Goal: Task Accomplishment & Management: Manage account settings

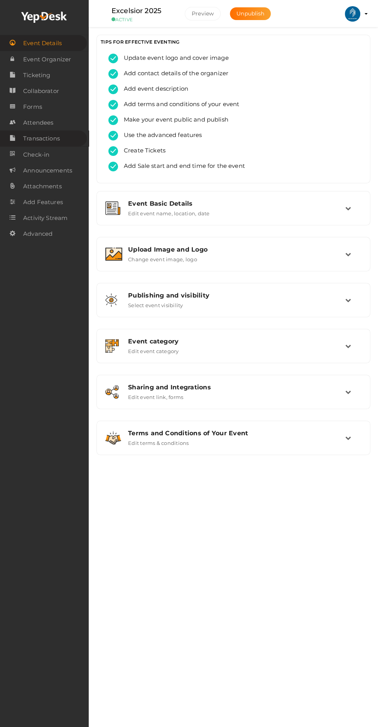
click at [12, 139] on icon at bounding box center [13, 137] width 6 height 15
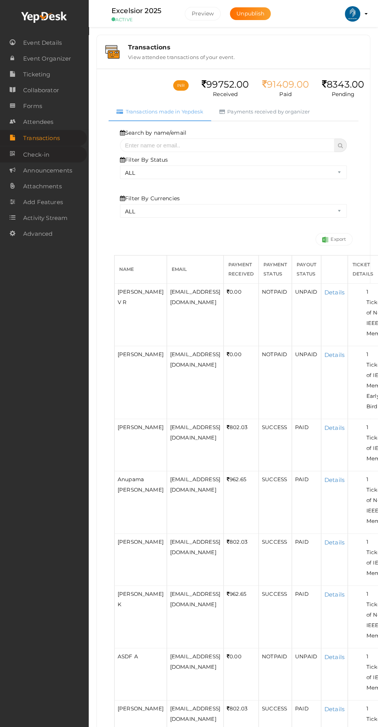
click at [23, 157] on link "Check-in" at bounding box center [43, 154] width 87 height 16
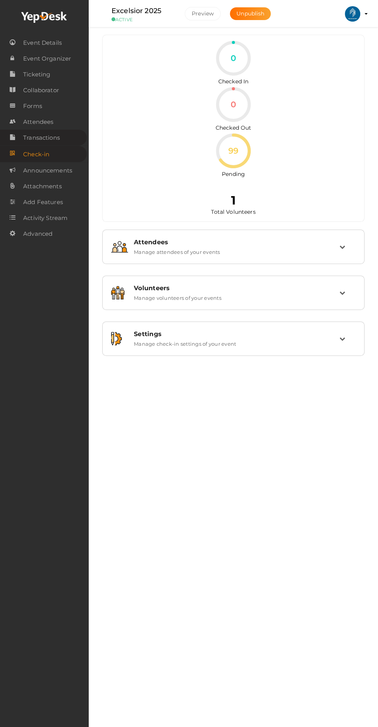
click at [22, 139] on link "Transactions" at bounding box center [43, 138] width 87 height 16
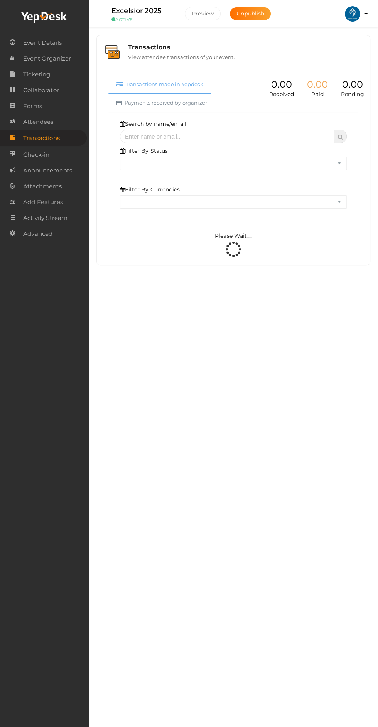
select select "ALL"
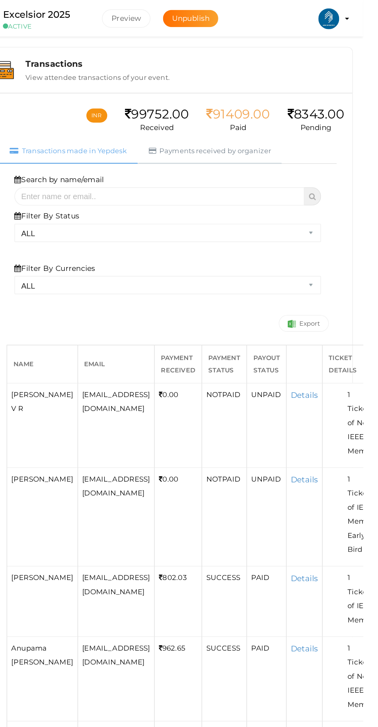
click at [244, 111] on link "Payments received by organizer" at bounding box center [264, 111] width 107 height 19
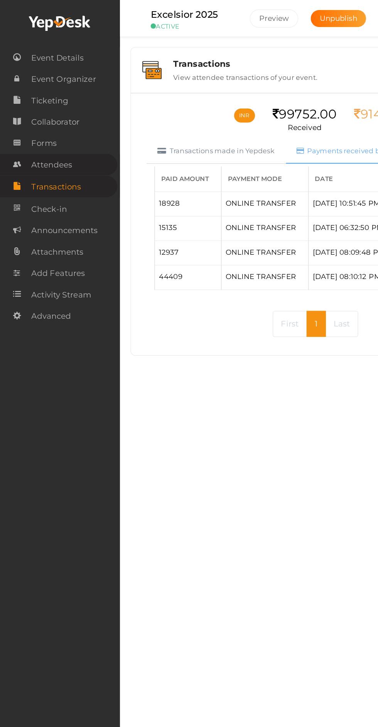
click at [25, 125] on span "Attendees" at bounding box center [38, 121] width 30 height 15
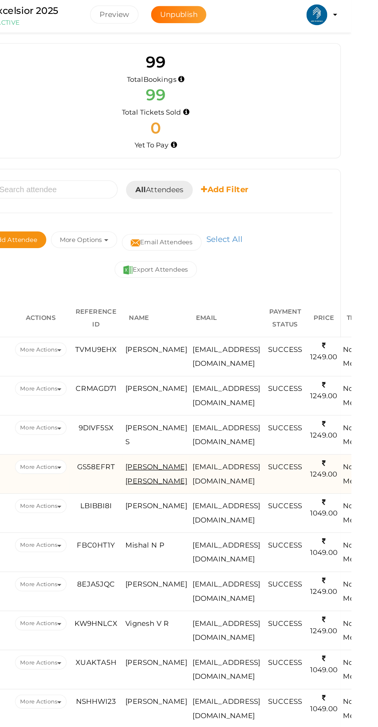
click at [219, 355] on span "[PERSON_NAME] [PERSON_NAME]" at bounding box center [234, 353] width 46 height 17
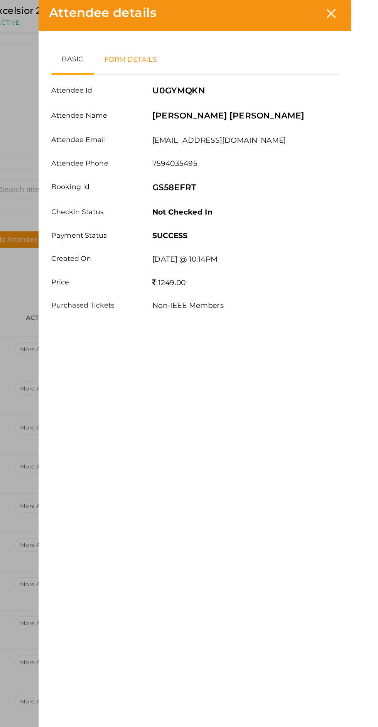
click at [243, 47] on link "Form Details" at bounding box center [214, 46] width 55 height 22
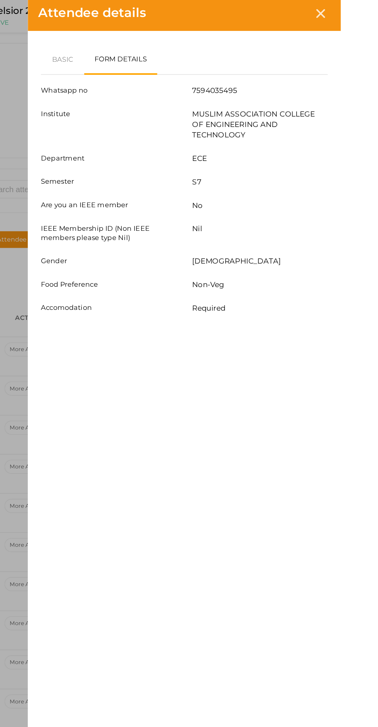
click at [174, 307] on div "Attendee details Basic Form Details Attendee Id U0GYMQKN Attendee Name MANEESHA…" at bounding box center [189, 363] width 378 height 727
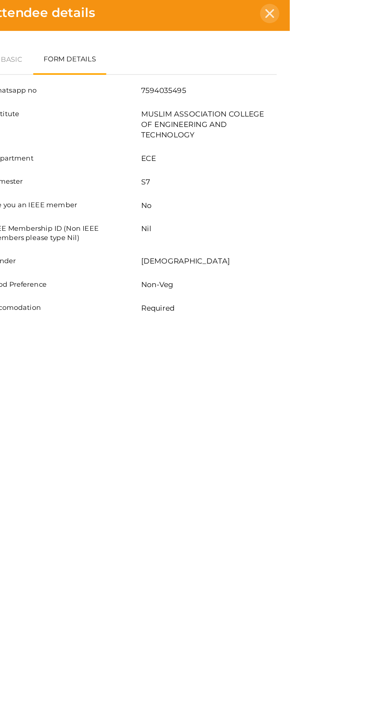
click at [367, 13] on icon at bounding box center [363, 13] width 7 height 7
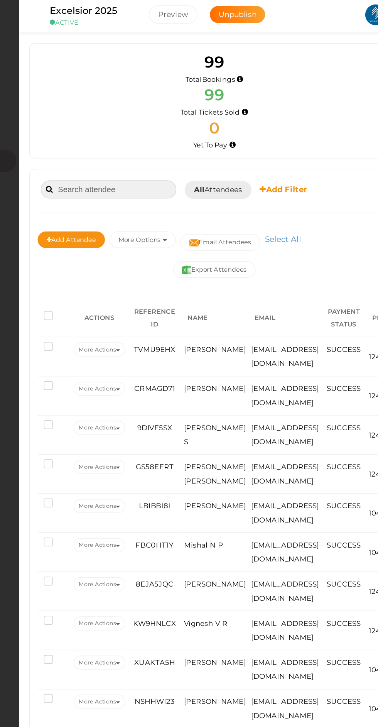
click at [137, 143] on input at bounding box center [155, 143] width 100 height 14
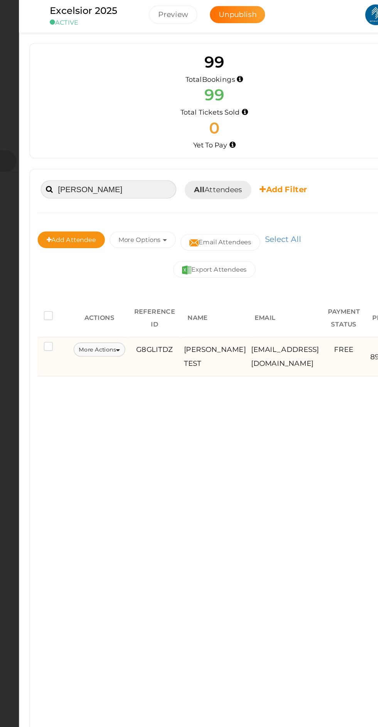
type input "adhil"
click at [152, 262] on button "More Actions" at bounding box center [148, 261] width 38 height 10
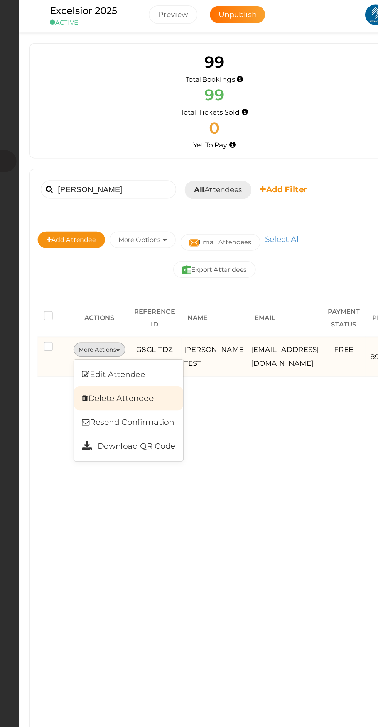
click at [152, 297] on link "Delete Attendee" at bounding box center [170, 298] width 81 height 18
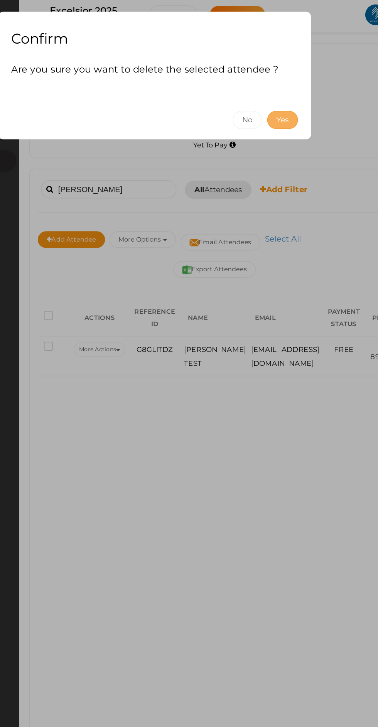
click at [289, 94] on button "Yes" at bounding box center [283, 92] width 23 height 14
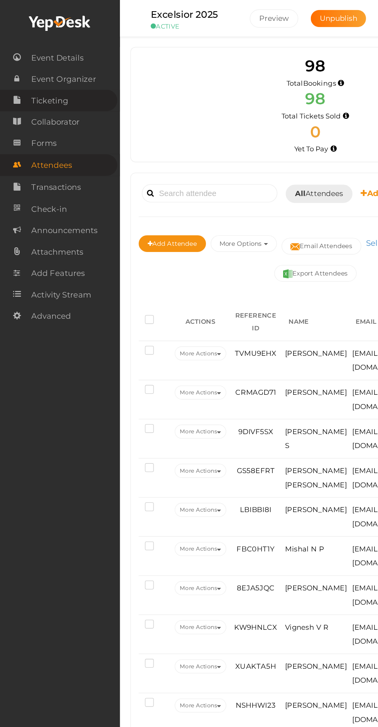
click at [24, 75] on span "Ticketing" at bounding box center [36, 74] width 27 height 15
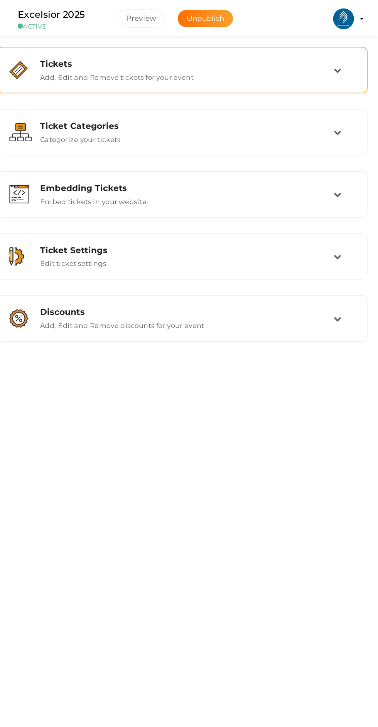
click at [192, 49] on div "Tickets" at bounding box center [236, 47] width 217 height 7
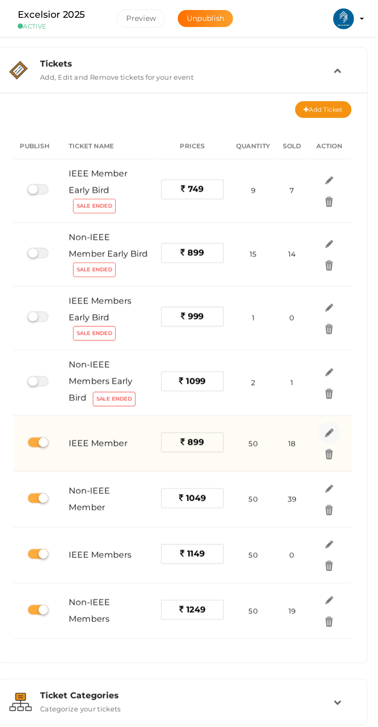
click at [342, 319] on img at bounding box center [342, 320] width 9 height 9
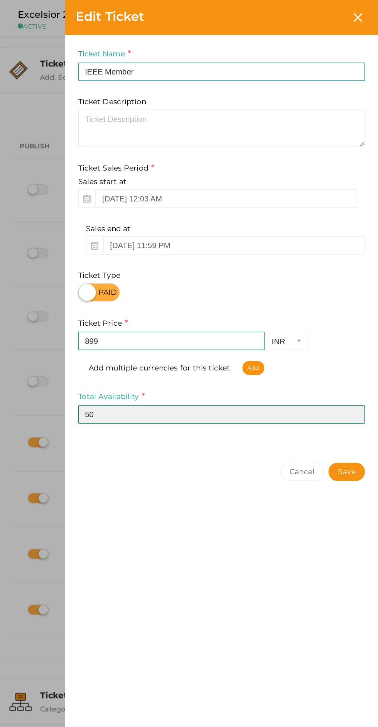
click at [268, 305] on input "50" at bounding box center [262, 307] width 212 height 14
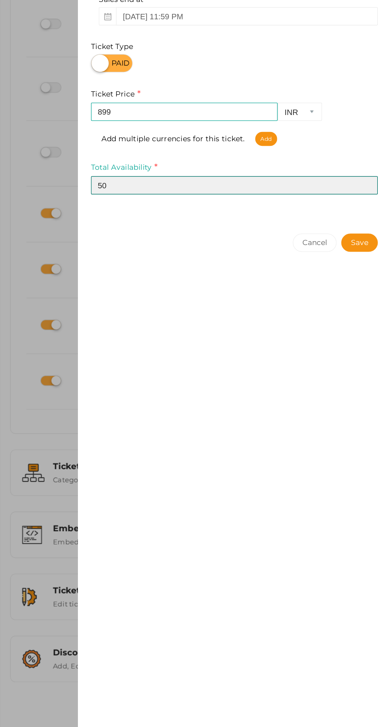
type input "5"
type input "20"
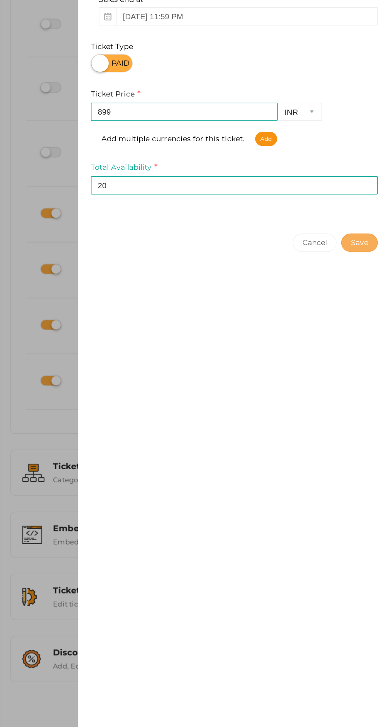
click at [353, 352] on button "Save" at bounding box center [354, 349] width 27 height 14
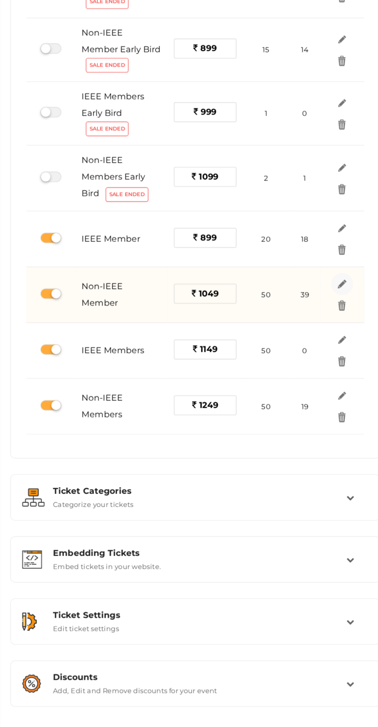
click at [345, 361] on img at bounding box center [342, 361] width 9 height 9
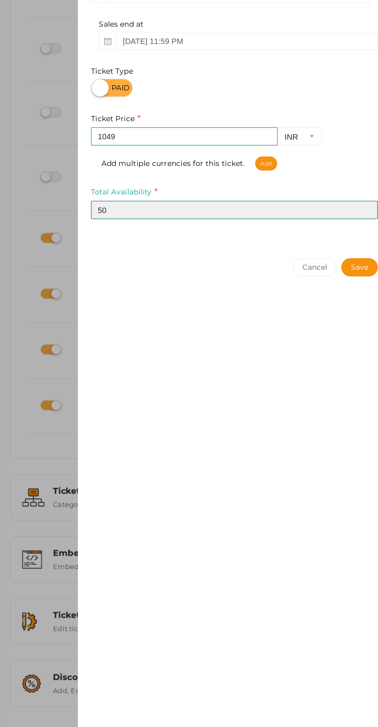
click at [265, 307] on input "50" at bounding box center [262, 307] width 212 height 14
type input "5"
type input "41"
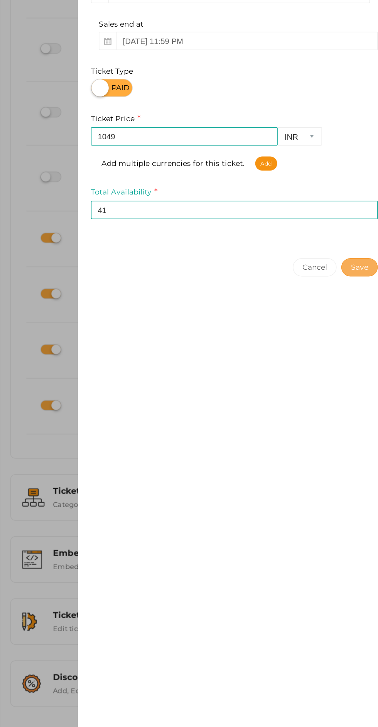
click at [355, 349] on button "Save" at bounding box center [354, 349] width 27 height 14
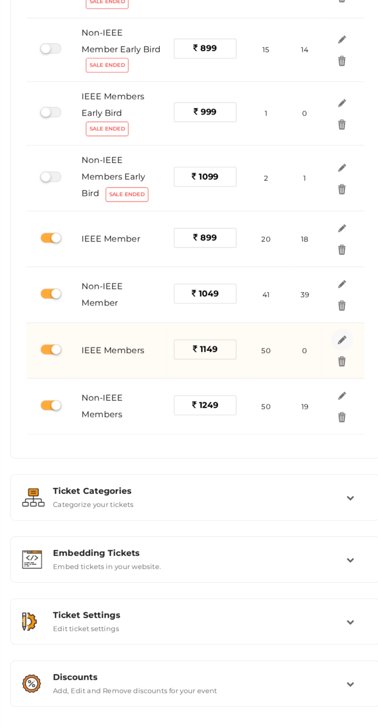
click at [343, 402] on img at bounding box center [342, 402] width 9 height 9
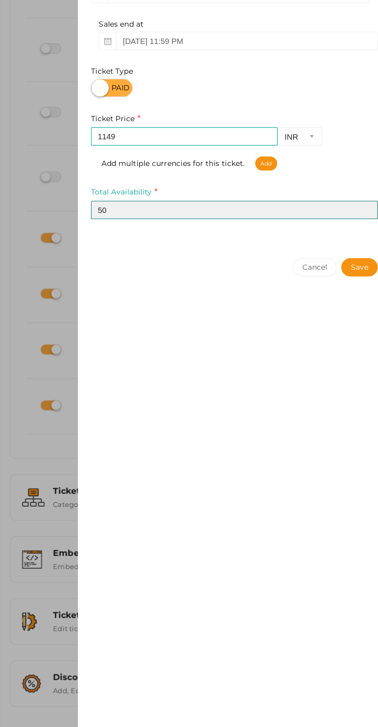
click at [263, 309] on input "50" at bounding box center [262, 307] width 212 height 14
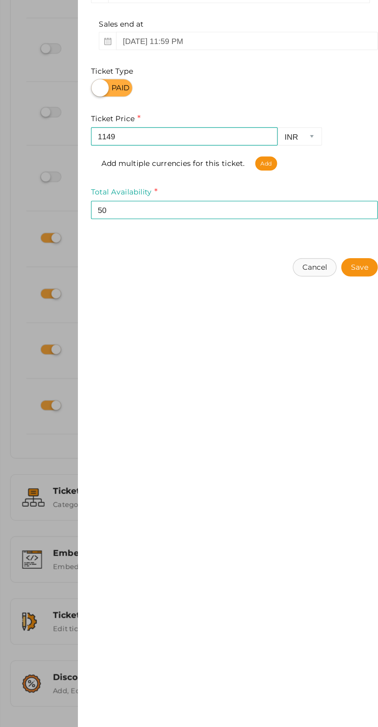
click at [321, 349] on button "Cancel" at bounding box center [322, 349] width 32 height 14
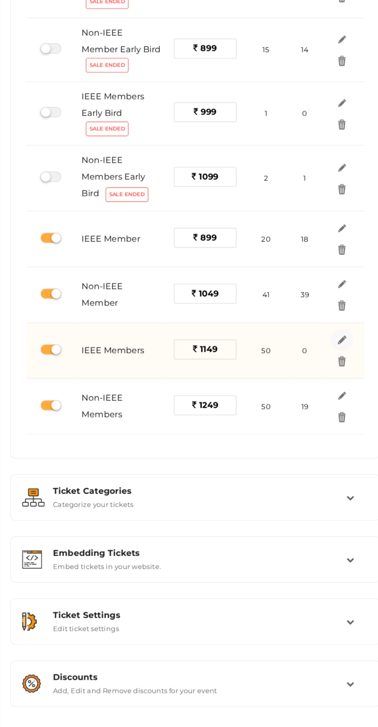
click at [343, 401] on img at bounding box center [342, 402] width 9 height 9
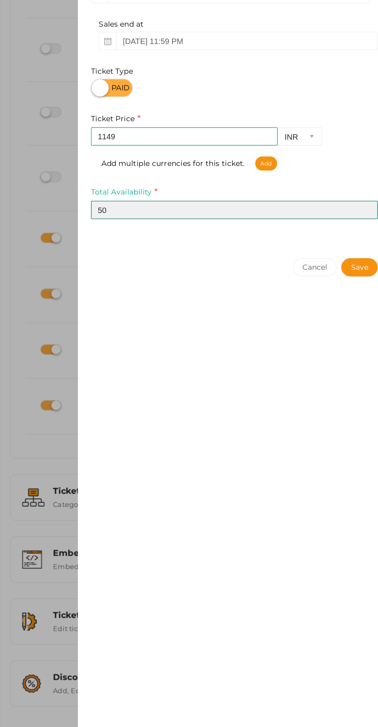
click at [262, 308] on input "50" at bounding box center [262, 307] width 212 height 14
type input "5"
type input "2"
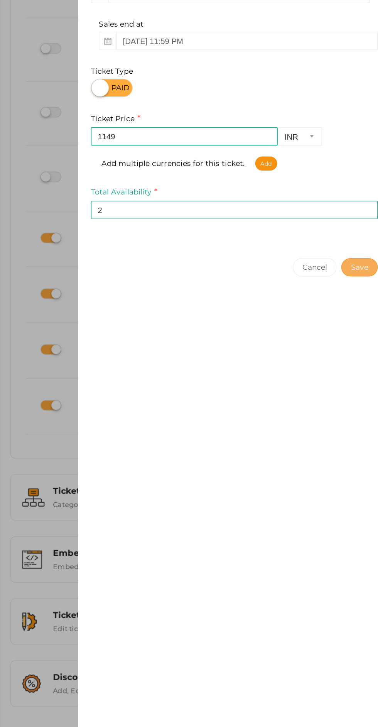
click at [350, 355] on button "Save" at bounding box center [354, 349] width 27 height 14
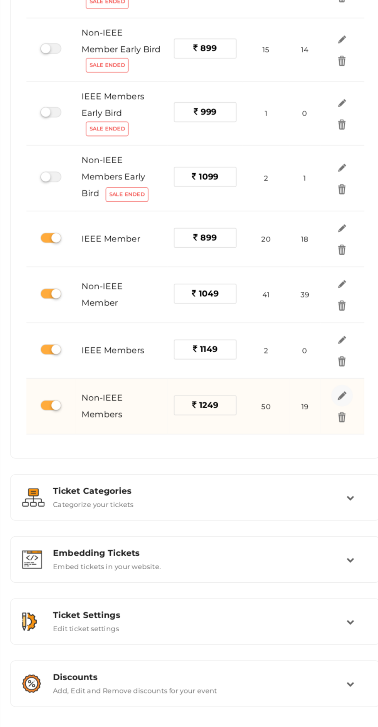
click at [346, 443] on img at bounding box center [342, 443] width 9 height 9
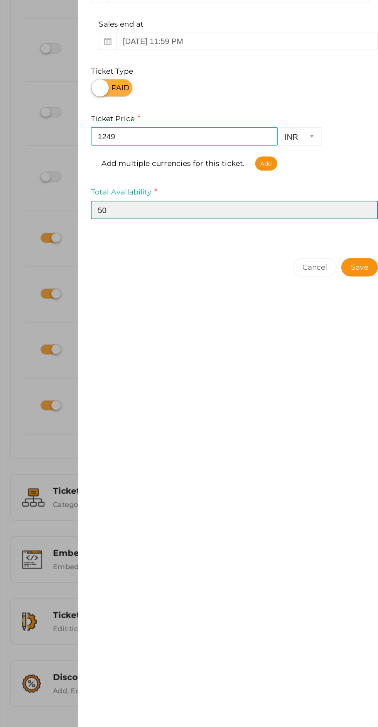
click at [231, 306] on input "50" at bounding box center [262, 307] width 212 height 14
type input "5"
type input "21"
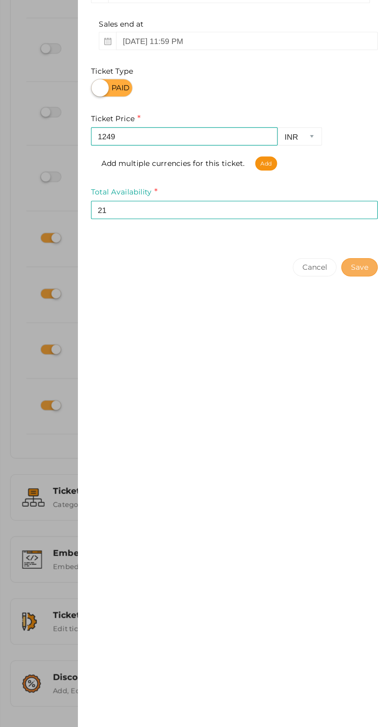
click at [355, 347] on button "Save" at bounding box center [354, 349] width 27 height 14
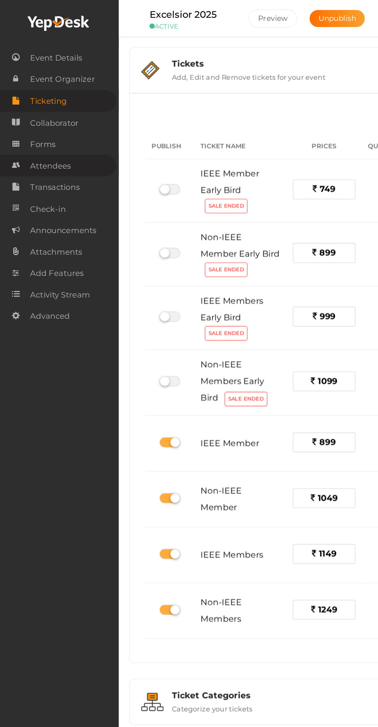
click at [19, 128] on link "Attendees" at bounding box center [43, 123] width 87 height 16
